Goal: Information Seeking & Learning: Learn about a topic

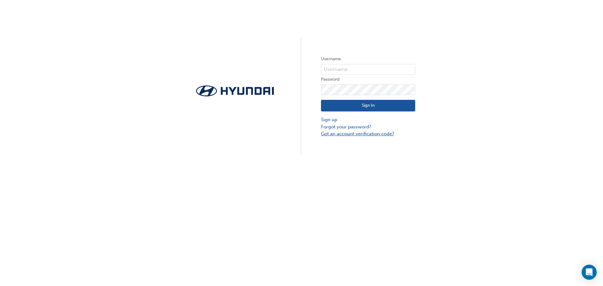
click at [346, 134] on link "Got an account verification code?" at bounding box center [368, 133] width 94 height 7
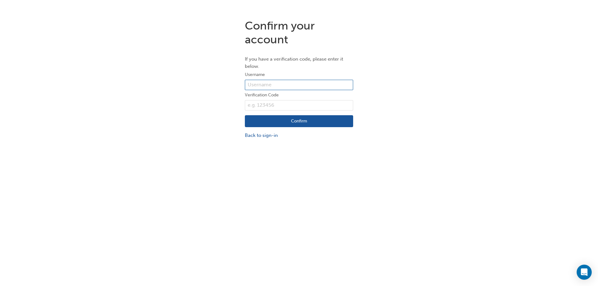
click at [290, 82] on input "text" at bounding box center [299, 85] width 108 height 11
type input "b"
type input "[EMAIL_ADDRESS][DOMAIN_NAME]"
click at [245, 115] on button "Confirm" at bounding box center [299, 121] width 108 height 12
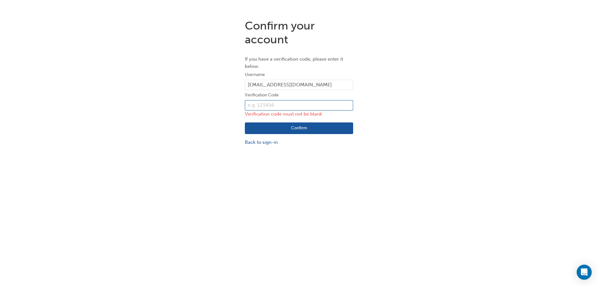
click at [293, 105] on input "text" at bounding box center [299, 105] width 108 height 11
click at [271, 143] on link "Back to sign-in" at bounding box center [299, 142] width 108 height 7
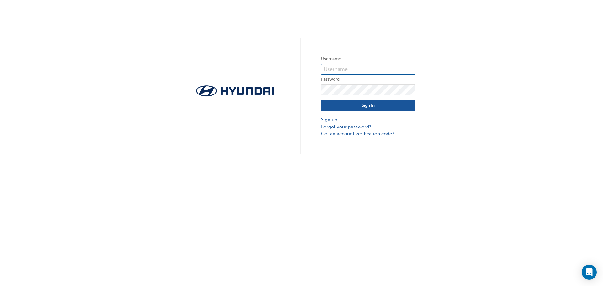
click at [368, 67] on input "text" at bounding box center [368, 69] width 94 height 11
type input "[EMAIL_ADDRESS][DOMAIN_NAME]"
click button "Sign In" at bounding box center [368, 106] width 94 height 12
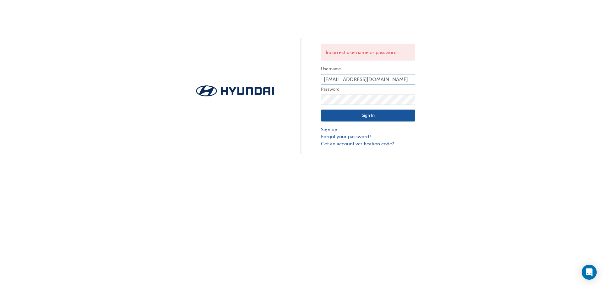
drag, startPoint x: 382, startPoint y: 79, endPoint x: 323, endPoint y: 84, distance: 58.6
click at [323, 84] on input "[EMAIL_ADDRESS][DOMAIN_NAME]" at bounding box center [368, 79] width 94 height 11
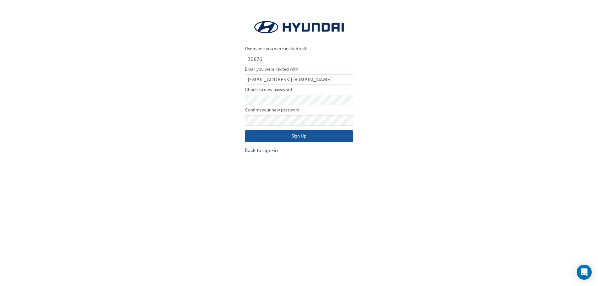
drag, startPoint x: 279, startPoint y: 56, endPoint x: 161, endPoint y: 145, distance: 147.4
click at [161, 145] on div "Username you were invited with 36876 Email you were invited with [EMAIL_ADDRESS…" at bounding box center [299, 86] width 598 height 144
click at [298, 93] on label "Choose a new password" at bounding box center [299, 90] width 108 height 8
click button "Sign Up" at bounding box center [299, 136] width 108 height 12
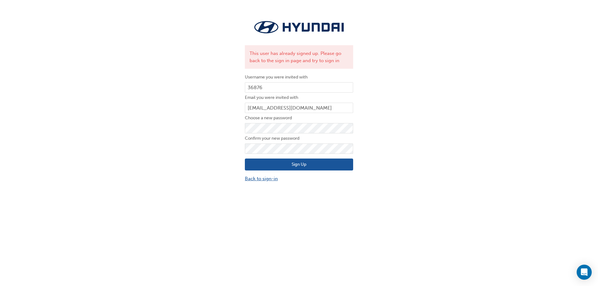
click at [271, 178] on link "Back to sign-in" at bounding box center [299, 178] width 108 height 7
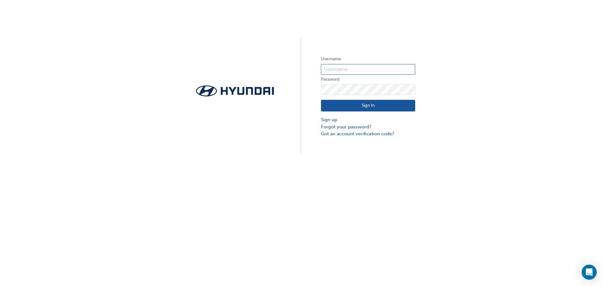
click at [360, 69] on input "text" at bounding box center [368, 69] width 94 height 11
type input "36876"
click button "Sign In" at bounding box center [368, 106] width 94 height 12
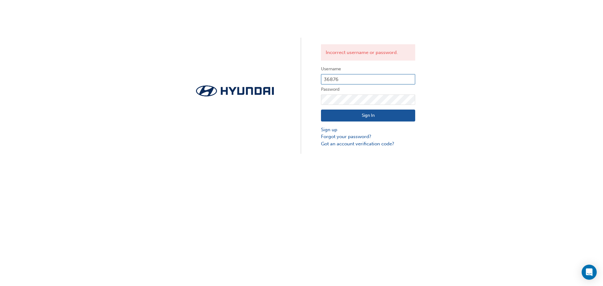
click at [343, 79] on input "36876" at bounding box center [368, 79] width 94 height 11
click at [355, 137] on link "Forgot your password?" at bounding box center [368, 136] width 94 height 7
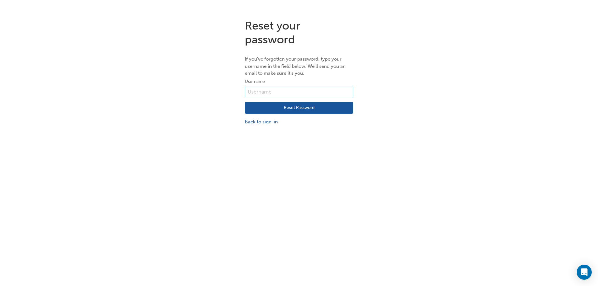
paste input "36876"
type input "36876"
click at [287, 109] on button "Reset Password" at bounding box center [299, 108] width 108 height 12
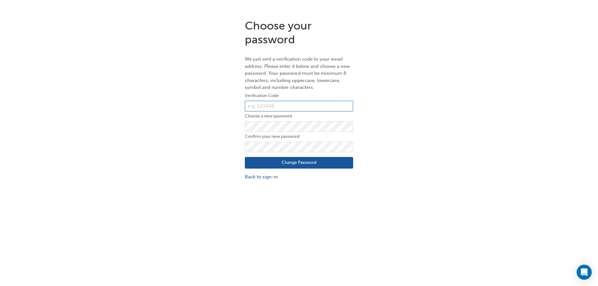
paste input "36876"
type input "36876"
drag, startPoint x: 272, startPoint y: 101, endPoint x: 236, endPoint y: 112, distance: 37.7
click at [236, 112] on div "Choose your password We just sent a verification code to your email address. Pl…" at bounding box center [299, 99] width 598 height 171
paste input "486984"
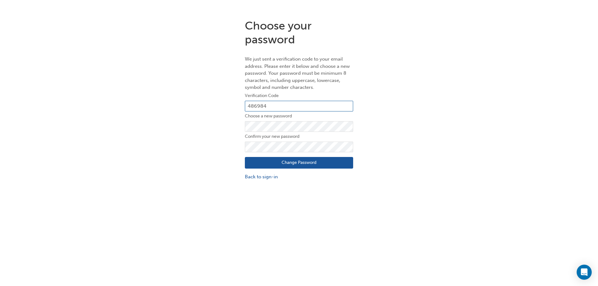
type input "486984"
click button "Change Password" at bounding box center [299, 163] width 108 height 12
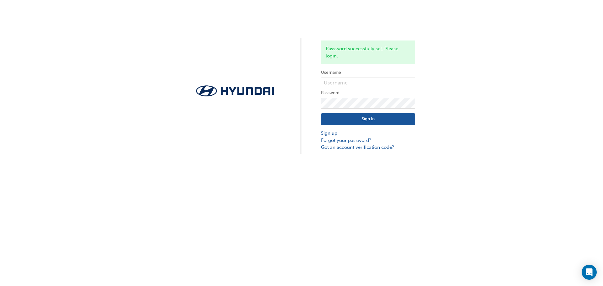
click at [350, 76] on label "Username" at bounding box center [368, 73] width 94 height 8
click at [350, 78] on input "text" at bounding box center [368, 83] width 94 height 11
type input "36876"
click button "Sign In" at bounding box center [368, 119] width 94 height 12
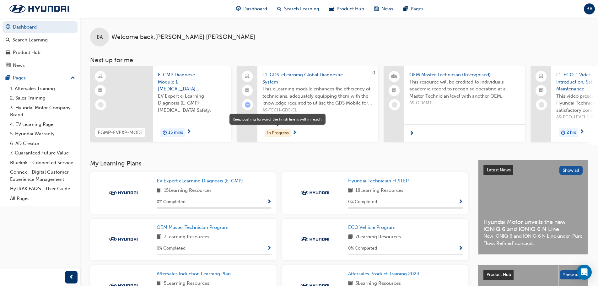
click at [276, 132] on div "In Progress" at bounding box center [278, 133] width 26 height 8
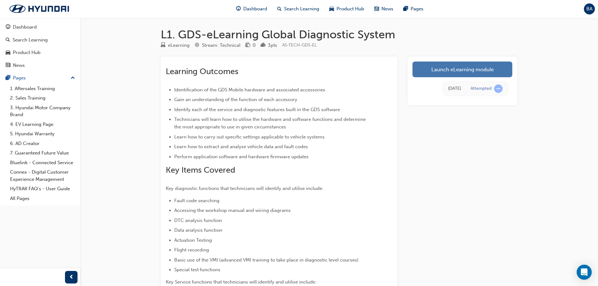
click at [471, 71] on link "Launch eLearning module" at bounding box center [462, 70] width 100 height 16
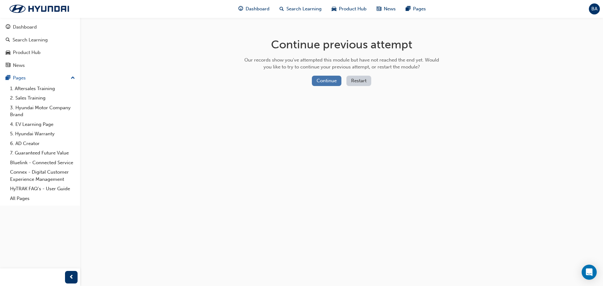
click at [322, 81] on button "Continue" at bounding box center [327, 81] width 30 height 10
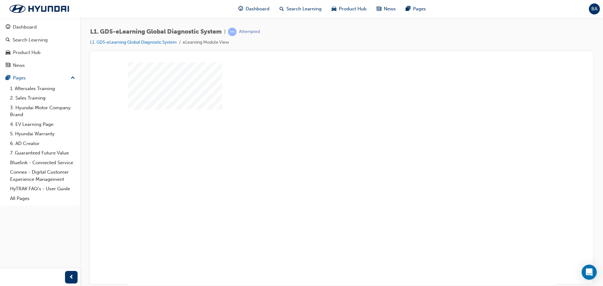
scroll to position [13, 0]
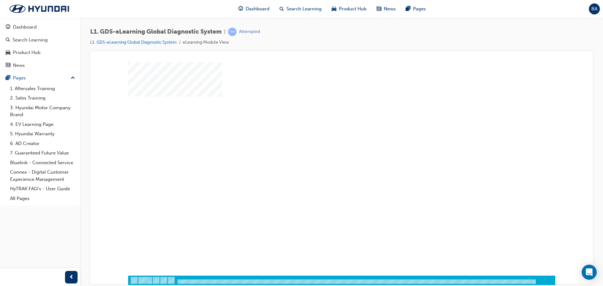
click at [323, 142] on div "play" at bounding box center [323, 142] width 0 height 0
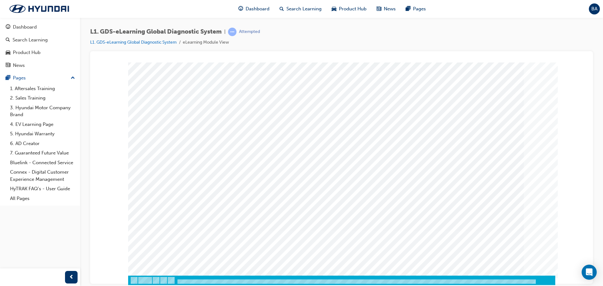
scroll to position [0, 0]
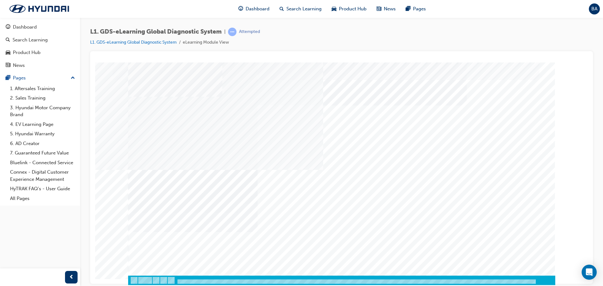
click at [453, 282] on div at bounding box center [341, 284] width 427 height 11
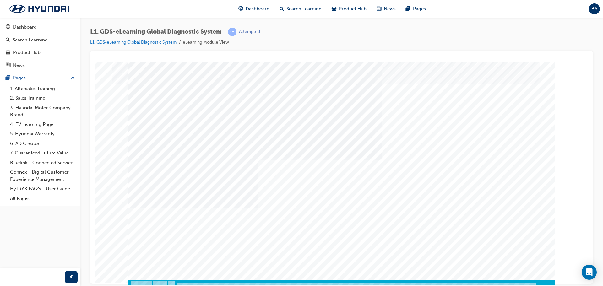
scroll to position [13, 0]
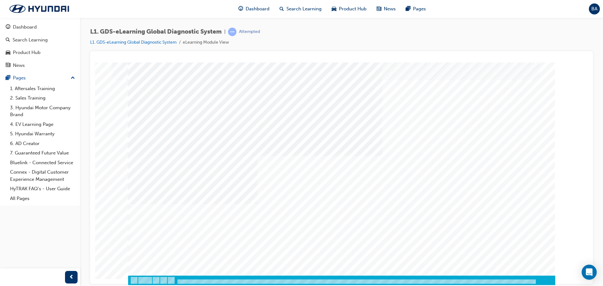
click at [529, 285] on img "Progress, Slide 1 of 83" at bounding box center [516, 287] width 77 height 5
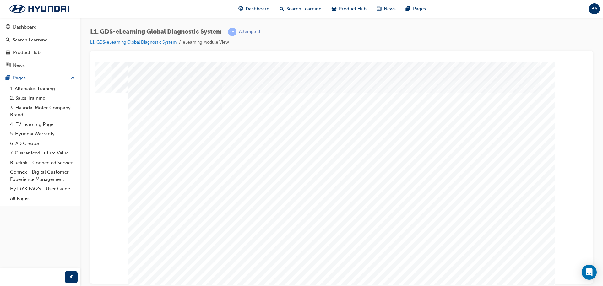
scroll to position [0, 0]
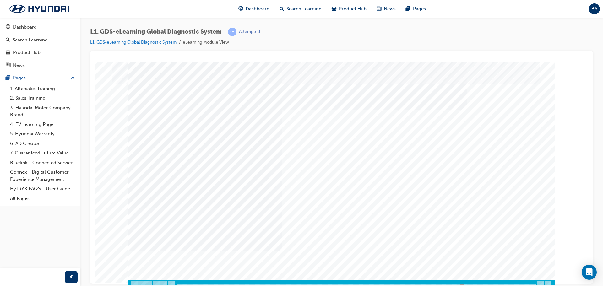
scroll to position [13, 0]
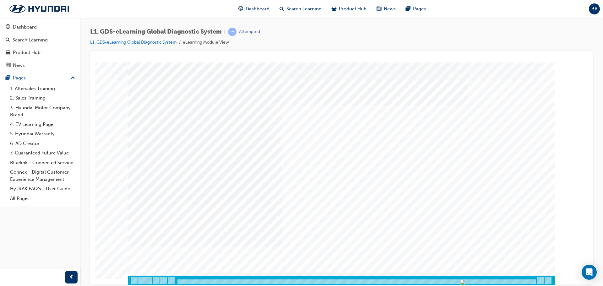
click at [507, 279] on div at bounding box center [355, 281] width 359 height 5
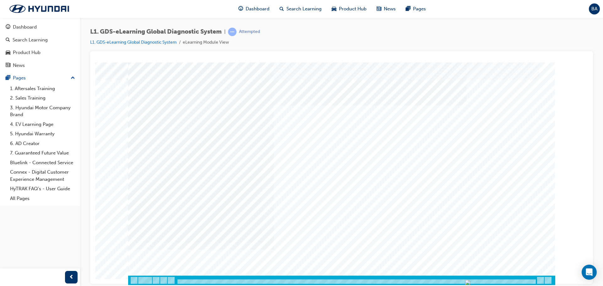
click at [472, 280] on img "Progress, Slide 1 of 83" at bounding box center [469, 282] width 5 height 5
click at [476, 280] on img "Progress, Slide 1 of 83" at bounding box center [473, 282] width 5 height 5
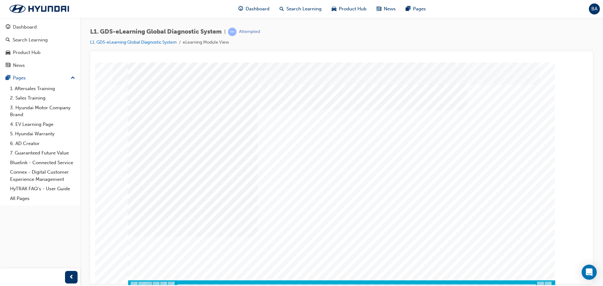
scroll to position [13, 0]
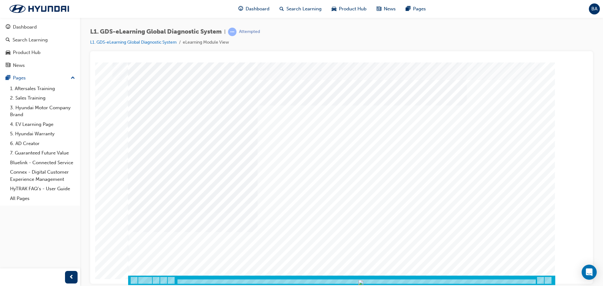
click at [363, 281] on img "Progress, Slide 1 of 83" at bounding box center [360, 282] width 5 height 5
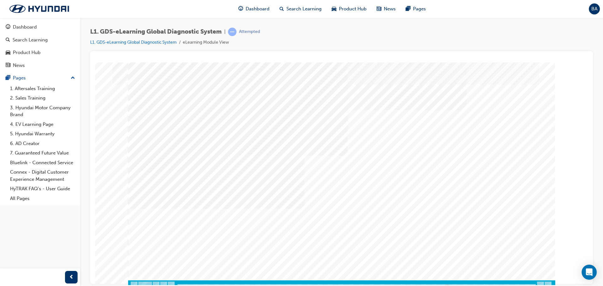
scroll to position [13, 0]
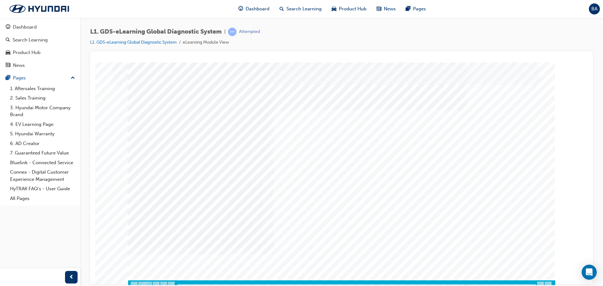
scroll to position [0, 0]
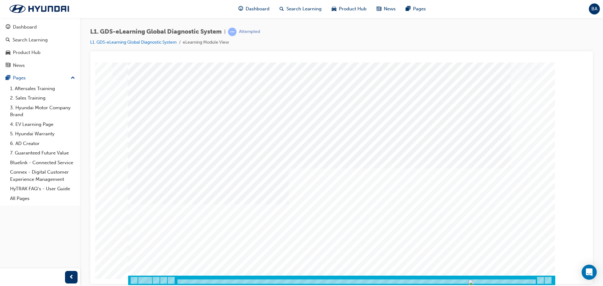
click at [473, 280] on img "Progress, Slide 1 of 83" at bounding box center [470, 282] width 5 height 5
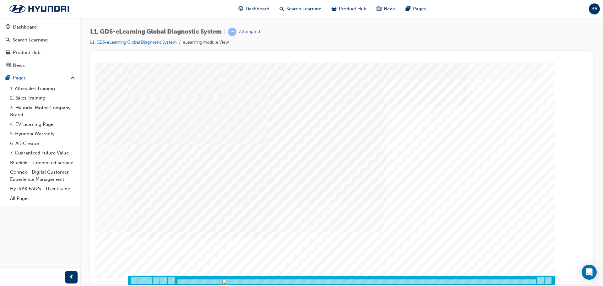
click at [277, 280] on img "Progress, Slide 1 of 83" at bounding box center [273, 282] width 5 height 5
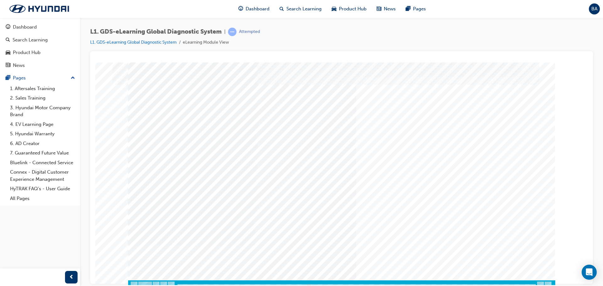
scroll to position [13, 0]
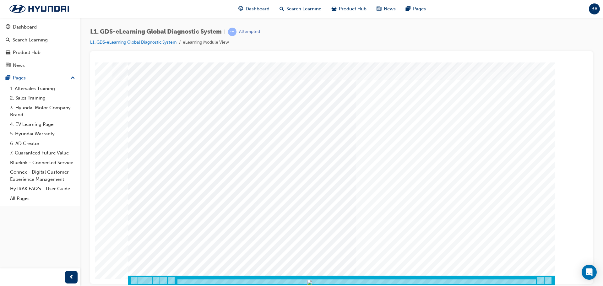
click at [312, 280] on img "Progress, Slide 1 of 83" at bounding box center [309, 282] width 5 height 5
click at [329, 280] on img "Progress, Slide 1 of 83" at bounding box center [326, 282] width 5 height 5
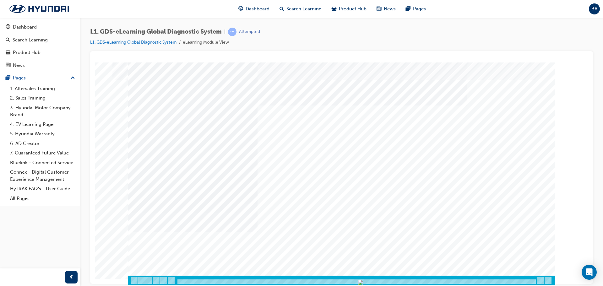
click at [363, 280] on img "Progress, Slide 1 of 83" at bounding box center [360, 282] width 5 height 5
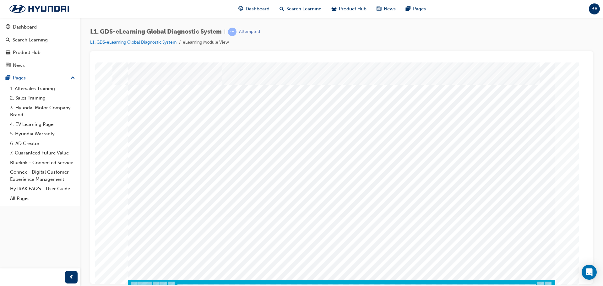
scroll to position [13, 0]
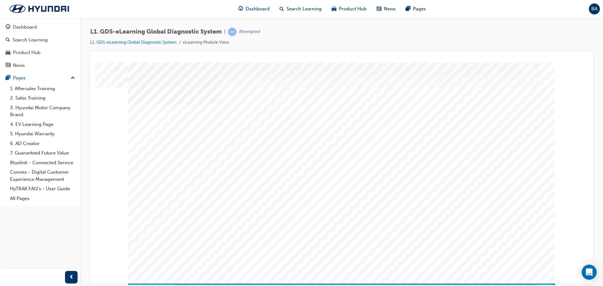
scroll to position [13, 0]
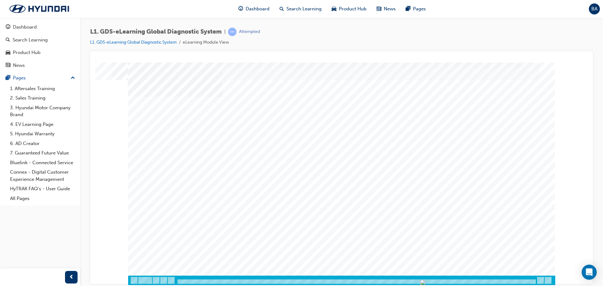
click at [434, 280] on img "Progress, Slide 1 of 83" at bounding box center [431, 282] width 5 height 5
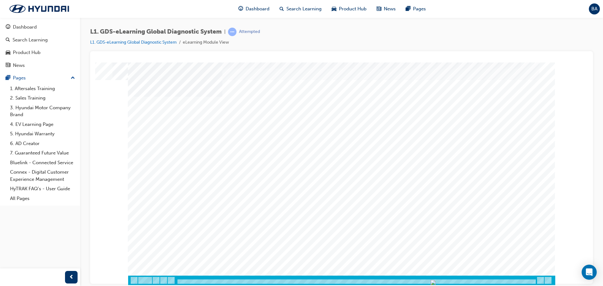
scroll to position [0, 0]
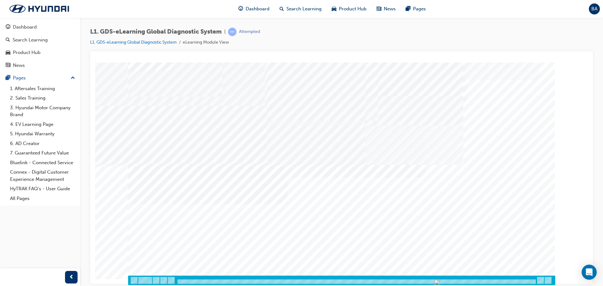
click at [439, 280] on img "Progress, Slide 1 of 83" at bounding box center [436, 282] width 5 height 5
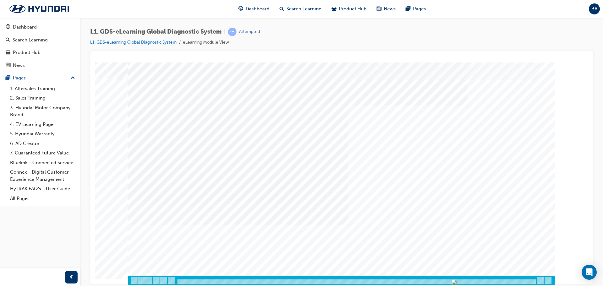
click at [465, 281] on img "Progress, Slide 1 of 83" at bounding box center [462, 282] width 5 height 5
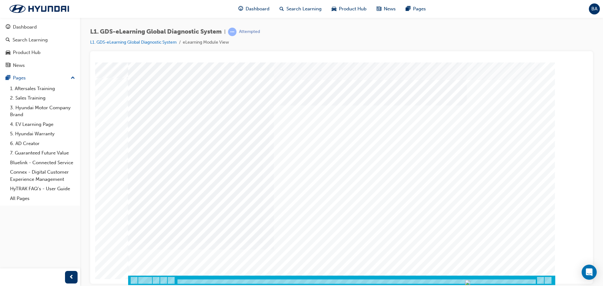
click at [470, 281] on img "Progress, Slide 1 of 83" at bounding box center [467, 282] width 5 height 5
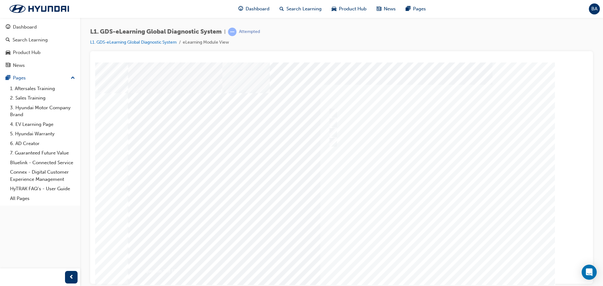
click at [332, 124] on div at bounding box center [341, 179] width 427 height 235
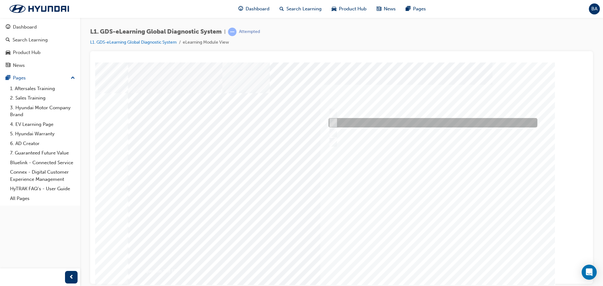
click at [332, 120] on input "GDS Smart failed to connect to the server" at bounding box center [331, 122] width 7 height 7
radio input "true"
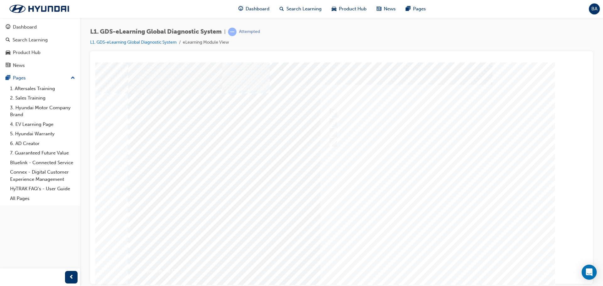
click at [332, 130] on div at bounding box center [341, 179] width 427 height 235
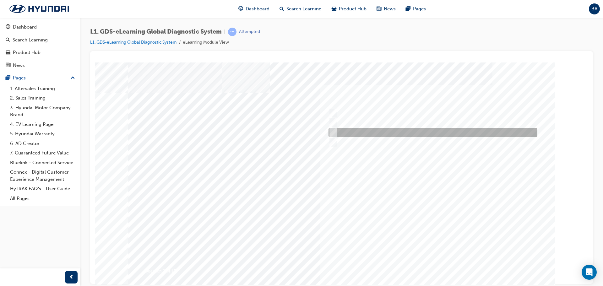
click at [334, 132] on input "Smart EV Solution" at bounding box center [331, 132] width 7 height 7
checkbox input "true"
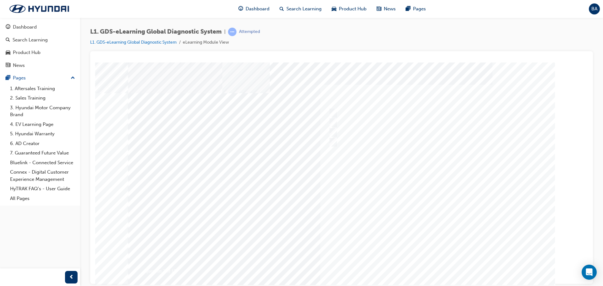
click at [438, 260] on div at bounding box center [341, 179] width 427 height 235
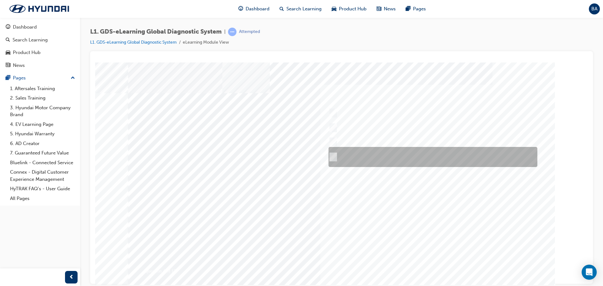
click at [330, 157] on input "DO NOT disconnect the communication with the vehicle during upgrading the ECU" at bounding box center [331, 156] width 7 height 7
radio input "true"
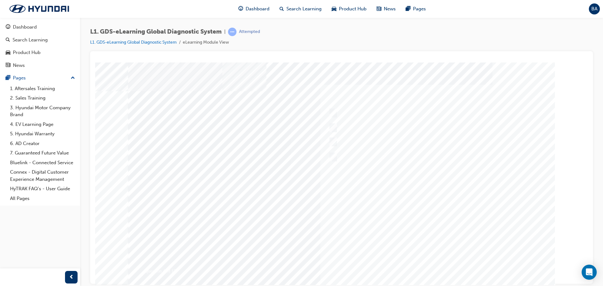
click at [461, 249] on div at bounding box center [341, 179] width 427 height 235
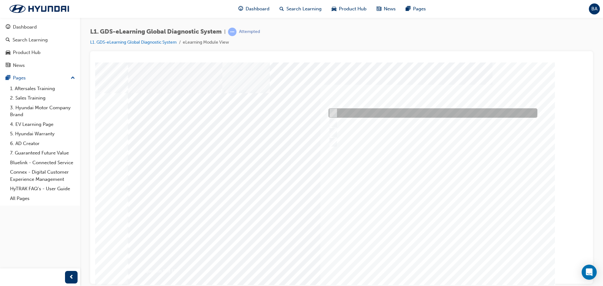
click at [331, 110] on input "From Top Menu by selecting Service Information" at bounding box center [331, 113] width 7 height 7
checkbox input "true"
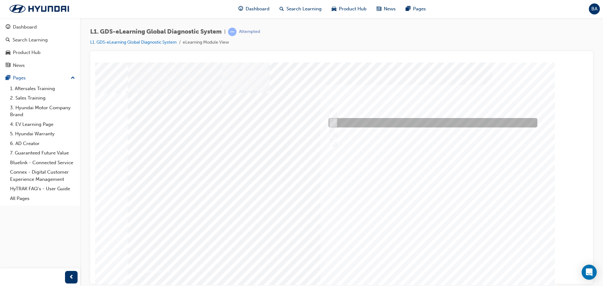
click at [331, 120] on input "From GDS Smart Toolbox by selecting Service Information" at bounding box center [331, 122] width 7 height 7
checkbox input "true"
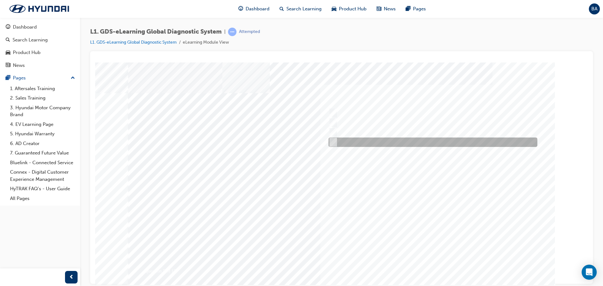
click at [333, 141] on input "From Home Screen Bottom Menu by selecting Service Information" at bounding box center [331, 142] width 7 height 7
checkbox input "true"
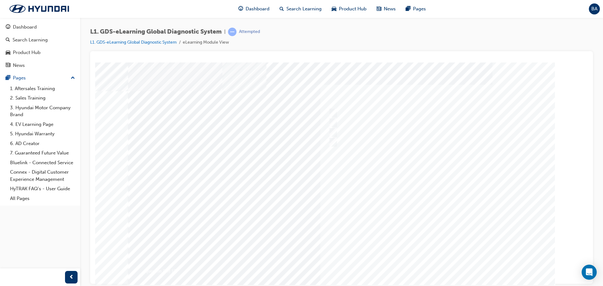
click at [433, 245] on div at bounding box center [341, 179] width 427 height 235
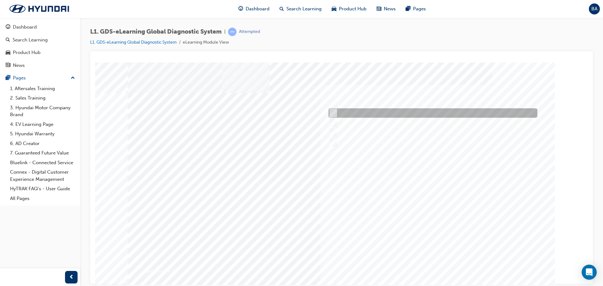
click at [335, 110] on div at bounding box center [431, 112] width 209 height 9
click at [332, 117] on div at bounding box center [431, 112] width 209 height 9
checkbox input "false"
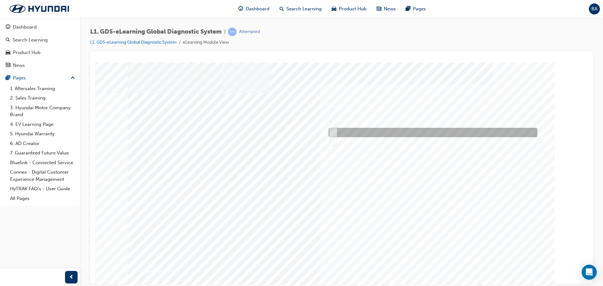
click at [331, 131] on input "Remove the component and check for operation" at bounding box center [331, 132] width 7 height 7
checkbox input "true"
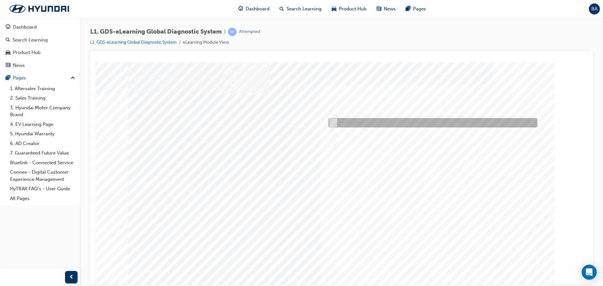
click at [331, 119] on input "Physically look at the component to check if it’s operating" at bounding box center [331, 122] width 7 height 7
checkbox input "true"
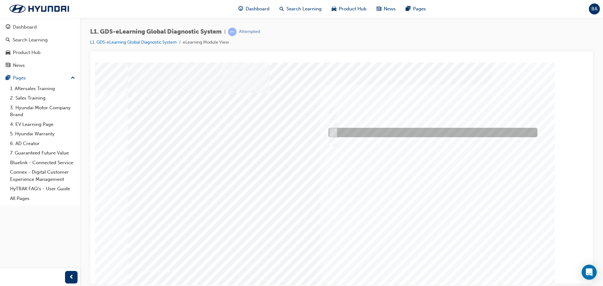
click at [334, 139] on input "Hear if the component to check for operation" at bounding box center [331, 142] width 7 height 7
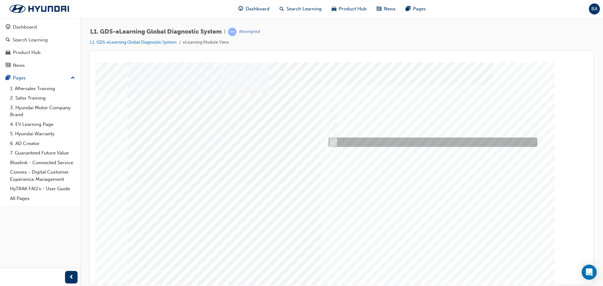
click at [336, 142] on div at bounding box center [431, 141] width 209 height 9
checkbox input "false"
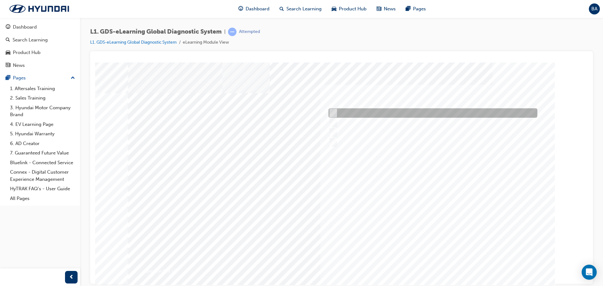
click at [332, 112] on input "Touch and feel to check if component’s operating" at bounding box center [331, 113] width 7 height 7
checkbox input "true"
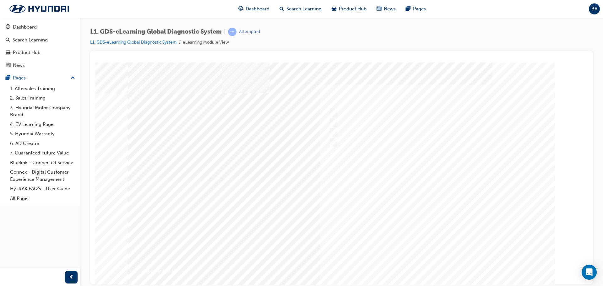
click at [426, 229] on div at bounding box center [341, 179] width 427 height 235
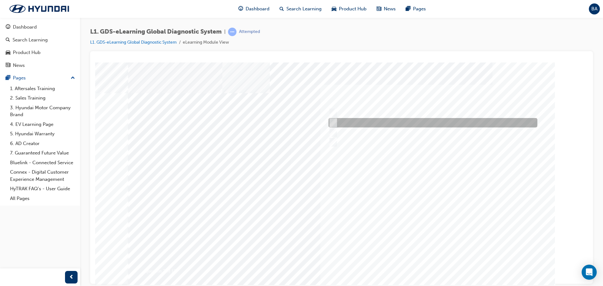
click at [332, 121] on input "When there is a failure during the Auto Mode upgrade" at bounding box center [331, 122] width 7 height 7
radio input "true"
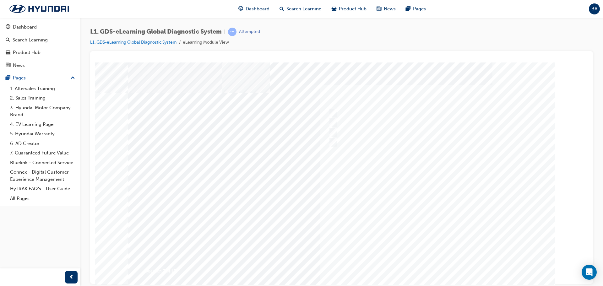
click at [432, 259] on div at bounding box center [341, 179] width 427 height 235
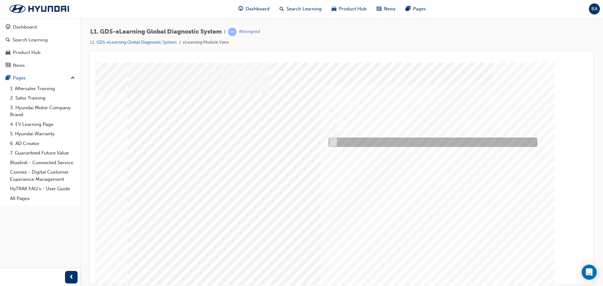
click at [332, 140] on input "S/W Management" at bounding box center [331, 142] width 7 height 7
radio input "true"
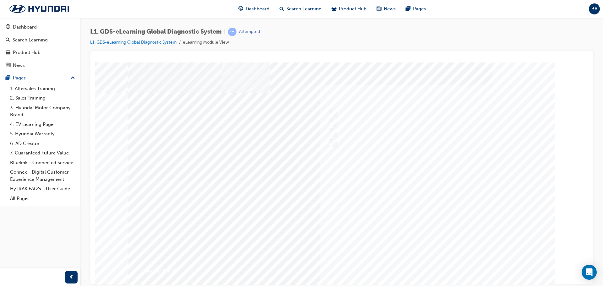
click at [478, 265] on div at bounding box center [341, 179] width 427 height 235
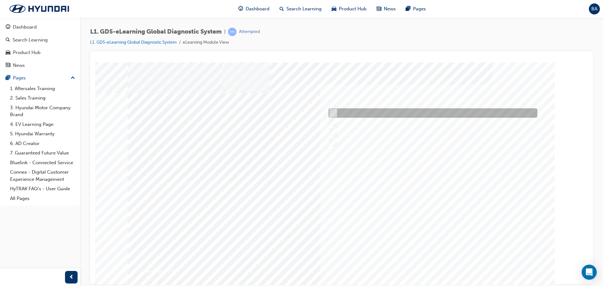
click at [332, 114] on input "Trigger Module Firmware Updating" at bounding box center [331, 113] width 7 height 7
radio input "true"
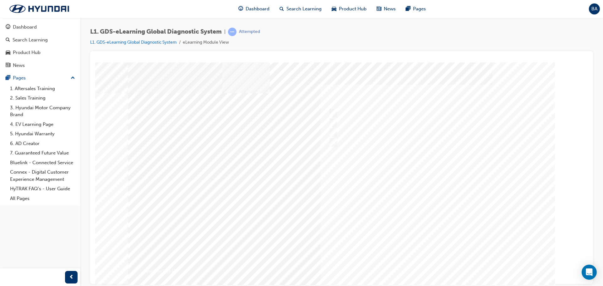
click at [464, 250] on div at bounding box center [341, 179] width 427 height 235
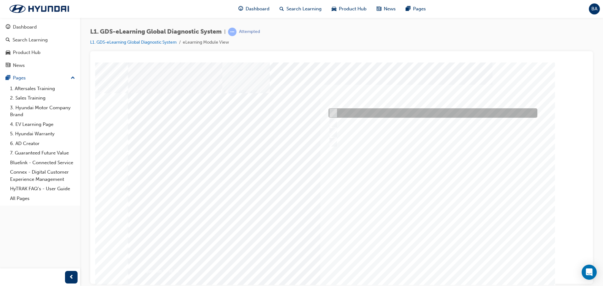
click at [332, 116] on input "S/W Management" at bounding box center [331, 113] width 7 height 7
radio input "true"
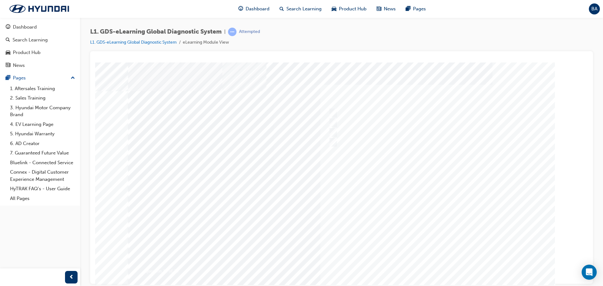
click at [457, 218] on div at bounding box center [341, 179] width 427 height 235
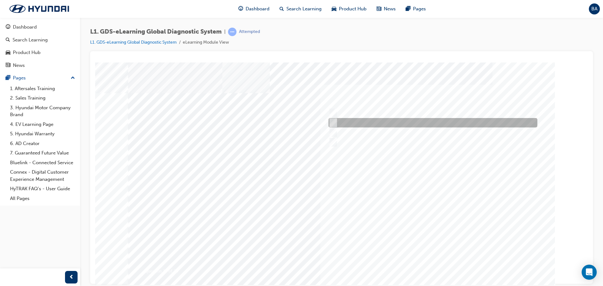
click at [332, 123] on input "To view ECU voltages when in live data" at bounding box center [331, 122] width 7 height 7
radio input "true"
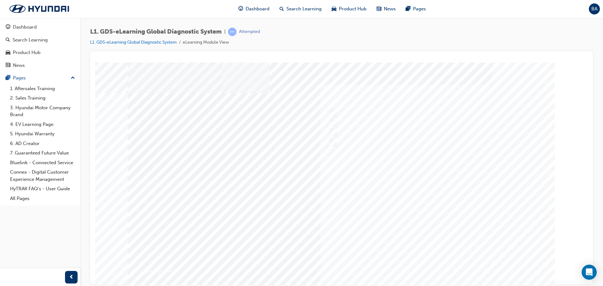
click at [464, 260] on div at bounding box center [341, 179] width 427 height 235
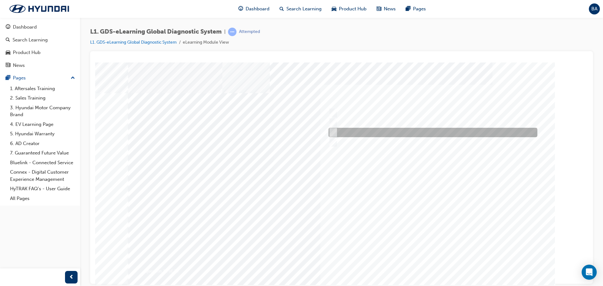
click at [333, 132] on input "Current, Pending and History" at bounding box center [331, 132] width 7 height 7
radio input "true"
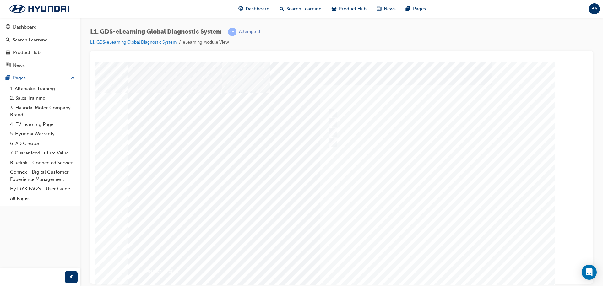
click at [474, 255] on div at bounding box center [341, 179] width 427 height 235
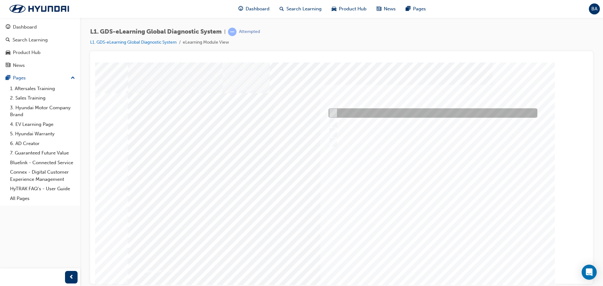
click at [333, 113] on input "Freezes the data that has been selected" at bounding box center [331, 113] width 7 height 7
radio input "true"
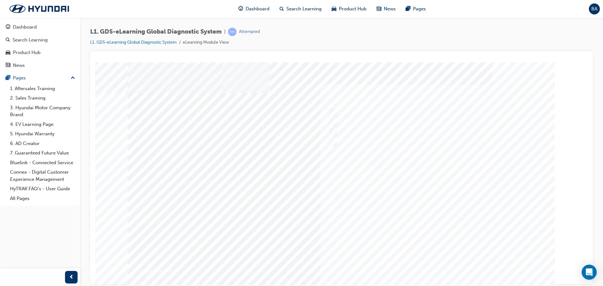
click at [464, 238] on div at bounding box center [341, 179] width 427 height 235
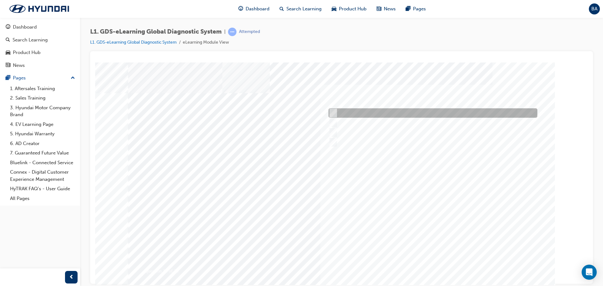
click at [333, 113] on input "Records the data, gives full description and options of the vehicle been select…" at bounding box center [331, 113] width 7 height 7
radio input "true"
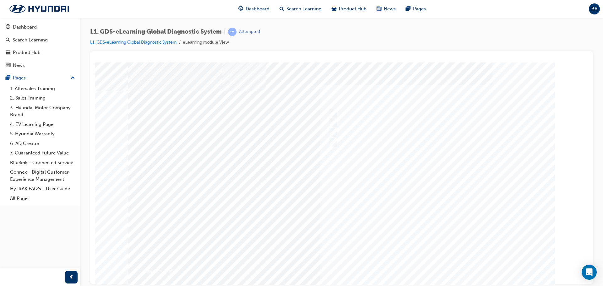
click at [424, 215] on div at bounding box center [341, 186] width 427 height 235
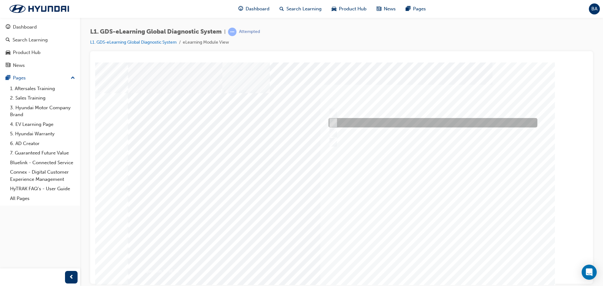
click at [330, 121] on input "0170" at bounding box center [331, 122] width 7 height 7
radio input "true"
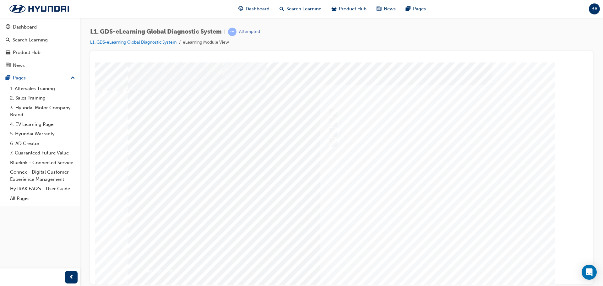
click at [460, 233] on div at bounding box center [339, 186] width 427 height 235
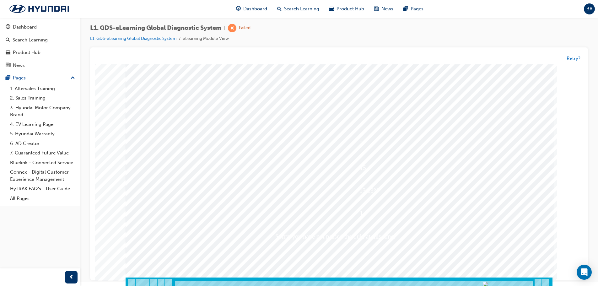
scroll to position [5, 0]
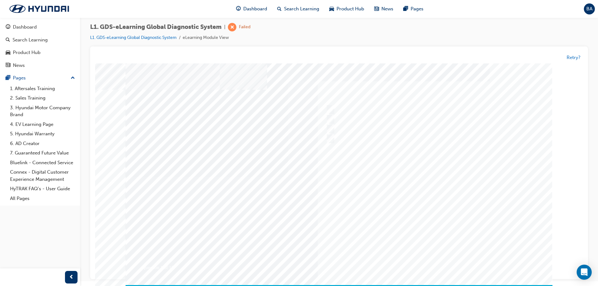
scroll to position [0, 0]
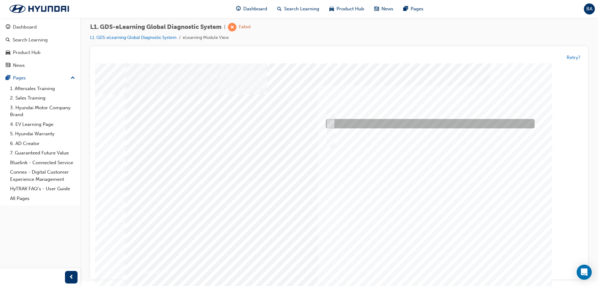
click at [330, 126] on input "Seven" at bounding box center [329, 124] width 7 height 7
radio input "true"
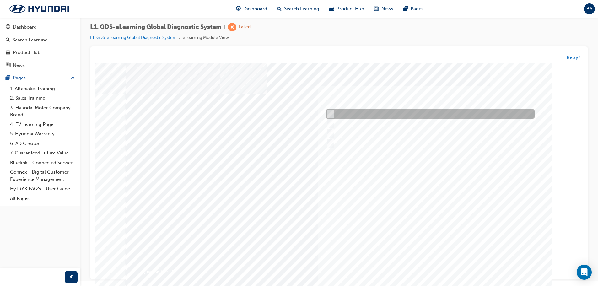
click at [331, 110] on div at bounding box center [428, 114] width 209 height 9
radio input "true"
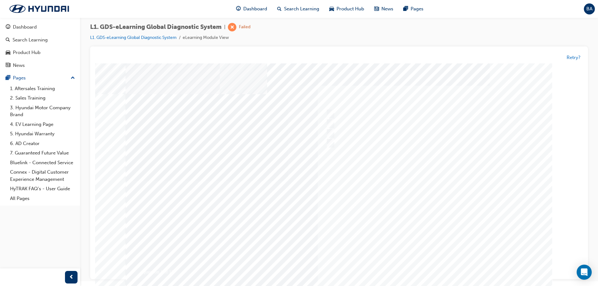
click at [509, 268] on div at bounding box center [339, 182] width 427 height 235
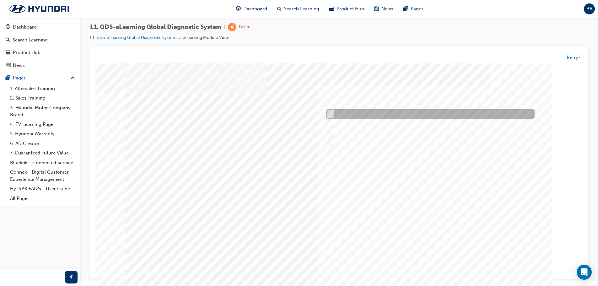
click at [329, 113] on input "Downloading the data to be updated from the server" at bounding box center [329, 114] width 7 height 7
radio input "true"
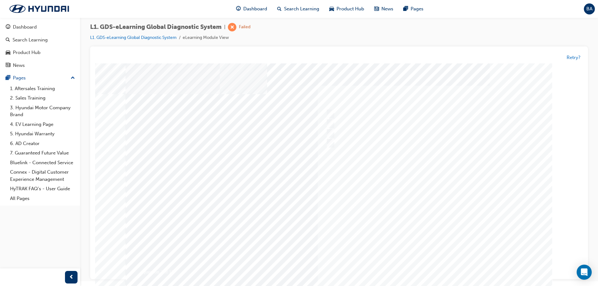
click at [496, 253] on div at bounding box center [339, 180] width 427 height 235
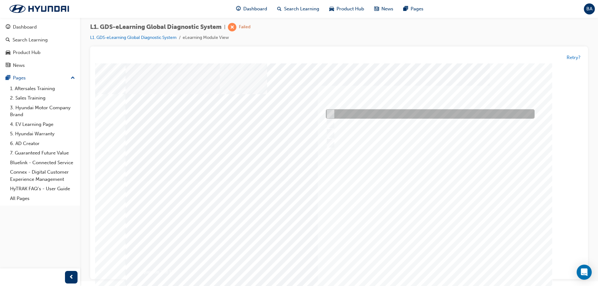
click at [328, 117] on input "User Guide" at bounding box center [328, 114] width 7 height 7
checkbox input "true"
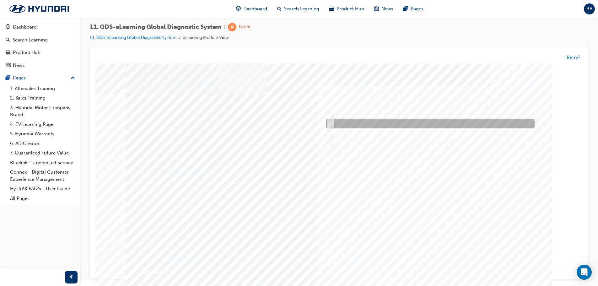
click at [332, 124] on div at bounding box center [428, 123] width 209 height 9
checkbox input "true"
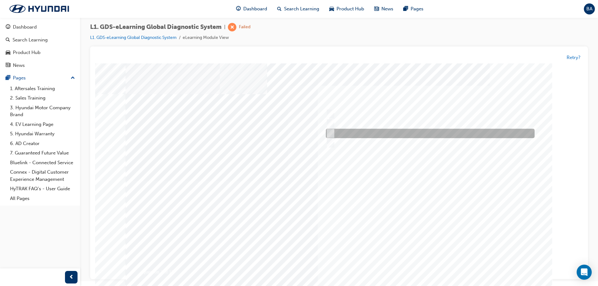
click at [332, 129] on div at bounding box center [428, 133] width 209 height 9
checkbox input "true"
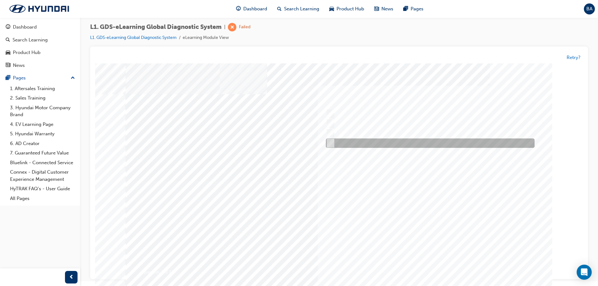
click at [331, 142] on input "Data Analysis" at bounding box center [328, 143] width 7 height 7
checkbox input "true"
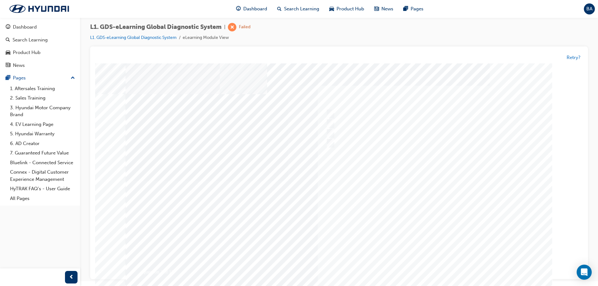
click at [471, 254] on div at bounding box center [339, 180] width 427 height 235
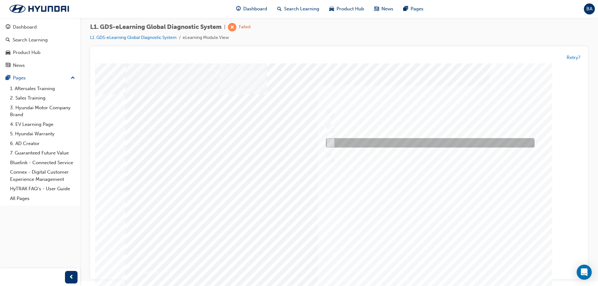
click at [328, 143] on input "Confirm the new ROM ID after performing an ECU upgrade" at bounding box center [329, 143] width 7 height 7
radio input "true"
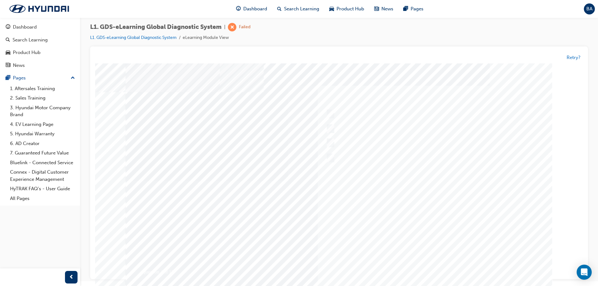
click at [460, 226] on div at bounding box center [339, 180] width 427 height 235
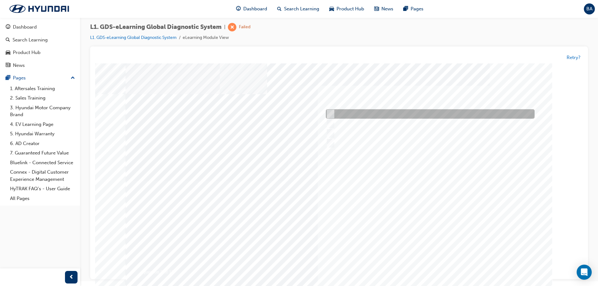
click at [333, 114] on div at bounding box center [428, 114] width 209 height 9
checkbox input "true"
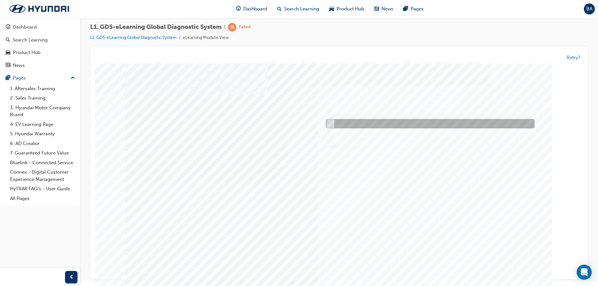
click at [332, 127] on input "From GDS Smart Toolbox by selecting Service Information" at bounding box center [328, 124] width 7 height 7
checkbox input "true"
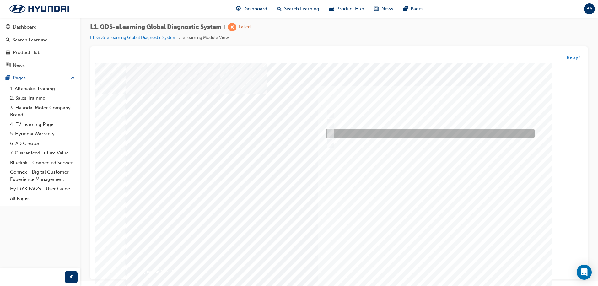
click at [332, 135] on input "From Main Screen by selecting Measurement" at bounding box center [328, 133] width 7 height 7
checkbox input "true"
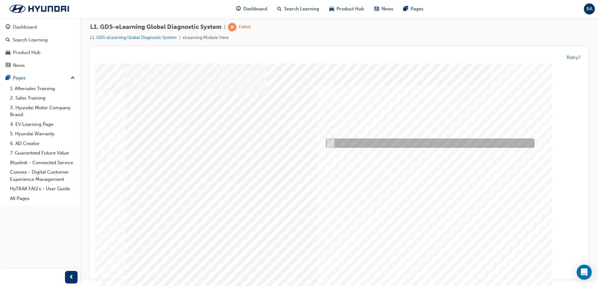
click at [332, 142] on input "From Home Screen Bottom Menu by selecting Service Information" at bounding box center [328, 143] width 7 height 7
checkbox input "true"
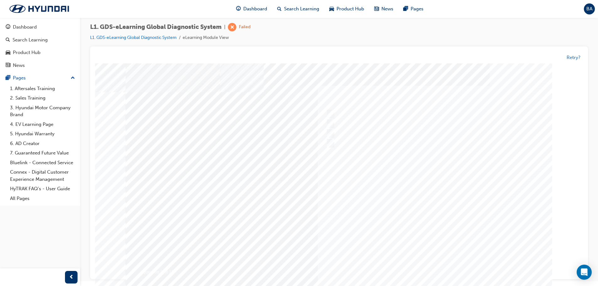
click at [486, 243] on div at bounding box center [339, 182] width 427 height 235
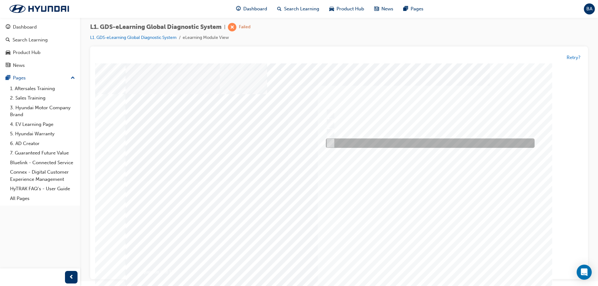
click at [334, 141] on div at bounding box center [428, 143] width 209 height 9
checkbox input "true"
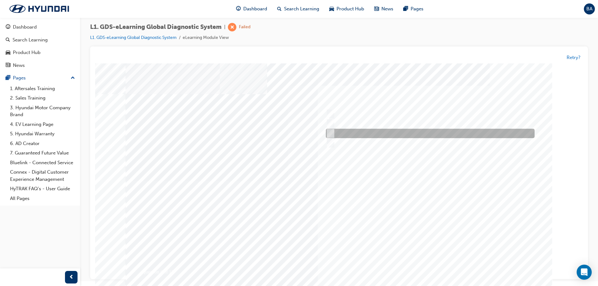
click at [330, 130] on input "Remove the component and check for operation" at bounding box center [328, 133] width 7 height 7
checkbox input "true"
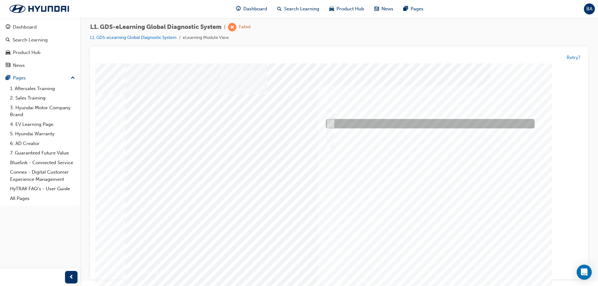
click at [329, 124] on input "Physically look at the component to check if it’s operating" at bounding box center [328, 124] width 7 height 7
checkbox input "true"
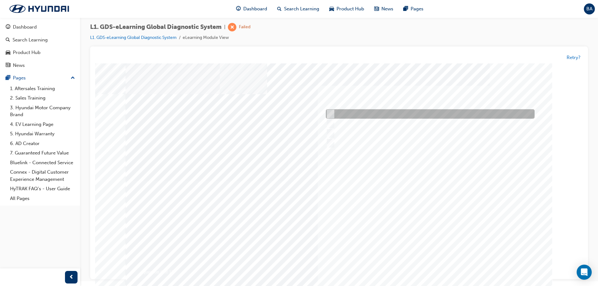
click at [334, 111] on div at bounding box center [428, 114] width 209 height 9
checkbox input "true"
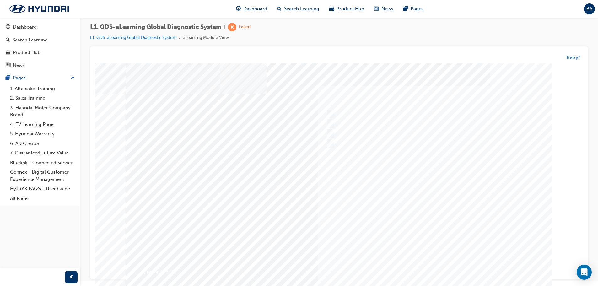
click at [442, 209] on div at bounding box center [339, 180] width 427 height 235
